Goal: Use online tool/utility

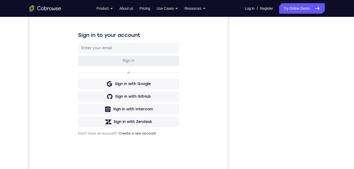
scroll to position [41, 0]
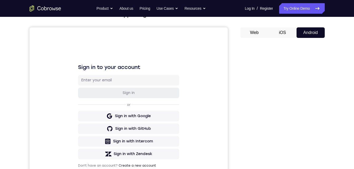
click at [307, 33] on button "Android" at bounding box center [311, 32] width 28 height 11
drag, startPoint x: 307, startPoint y: 33, endPoint x: 192, endPoint y: 62, distance: 118.3
click at [307, 33] on button "Android" at bounding box center [311, 32] width 28 height 11
drag, startPoint x: 192, startPoint y: 62, endPoint x: 307, endPoint y: 33, distance: 118.3
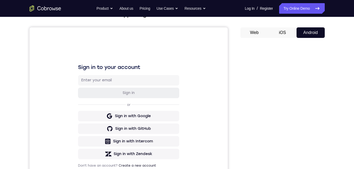
click at [307, 33] on button "Android" at bounding box center [311, 32] width 28 height 11
click at [255, 34] on button "Web" at bounding box center [254, 32] width 28 height 11
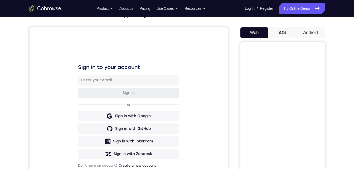
click at [302, 27] on div "Your Customer Web iOS Android" at bounding box center [282, 106] width 84 height 195
click at [306, 34] on button "Android" at bounding box center [311, 32] width 28 height 11
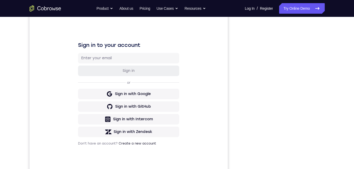
scroll to position [47, 0]
